Goal: Communication & Community: Ask a question

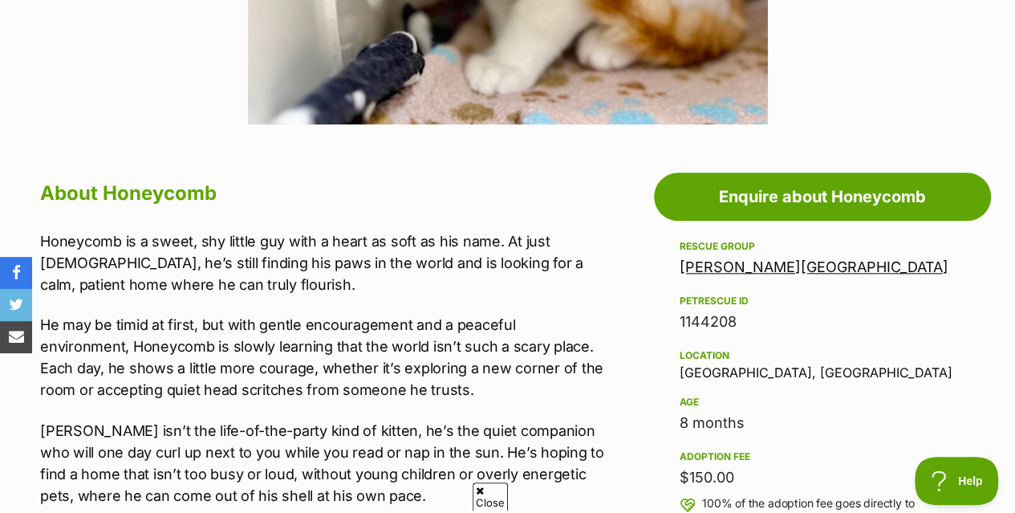
scroll to position [759, 0]
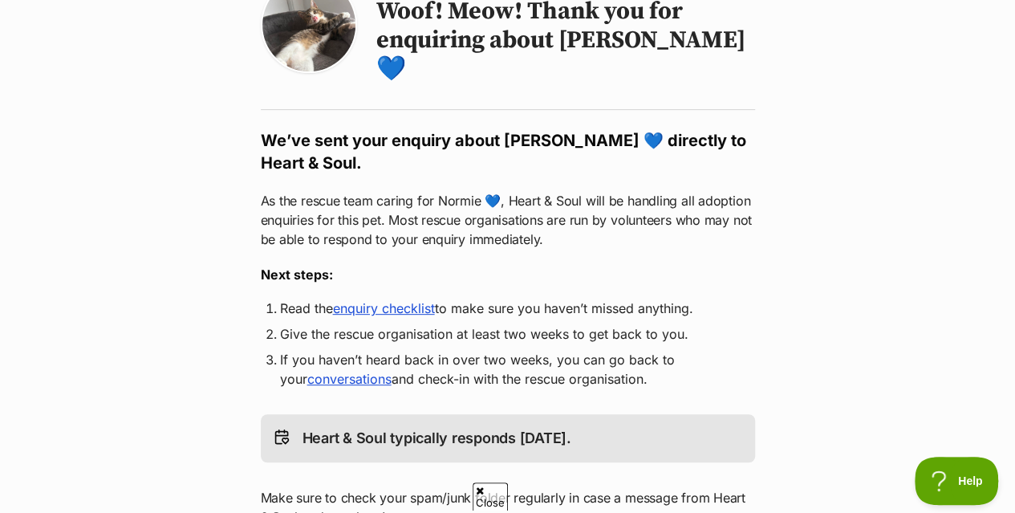
scroll to position [225, 0]
